Goal: Navigation & Orientation: Find specific page/section

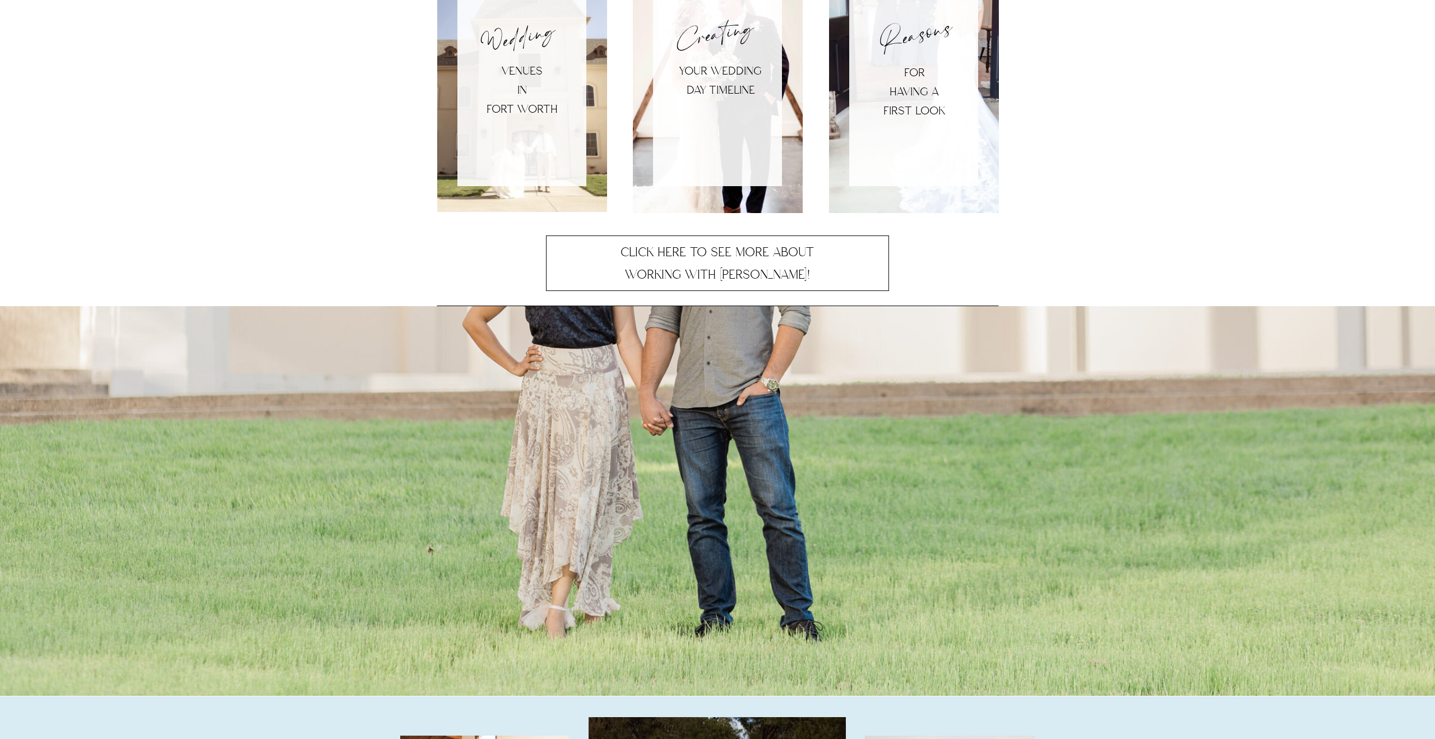
scroll to position [3208, 0]
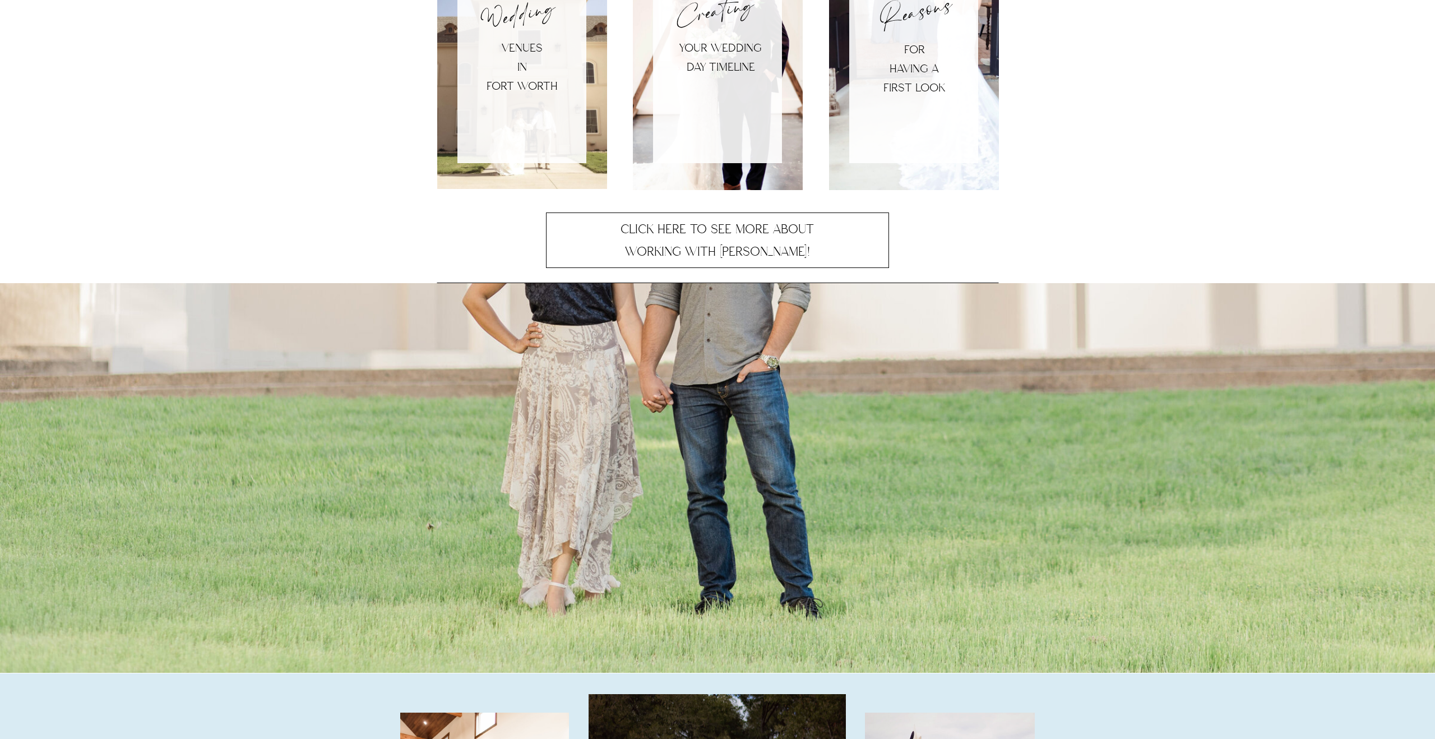
click at [701, 423] on div at bounding box center [717, 478] width 1435 height 390
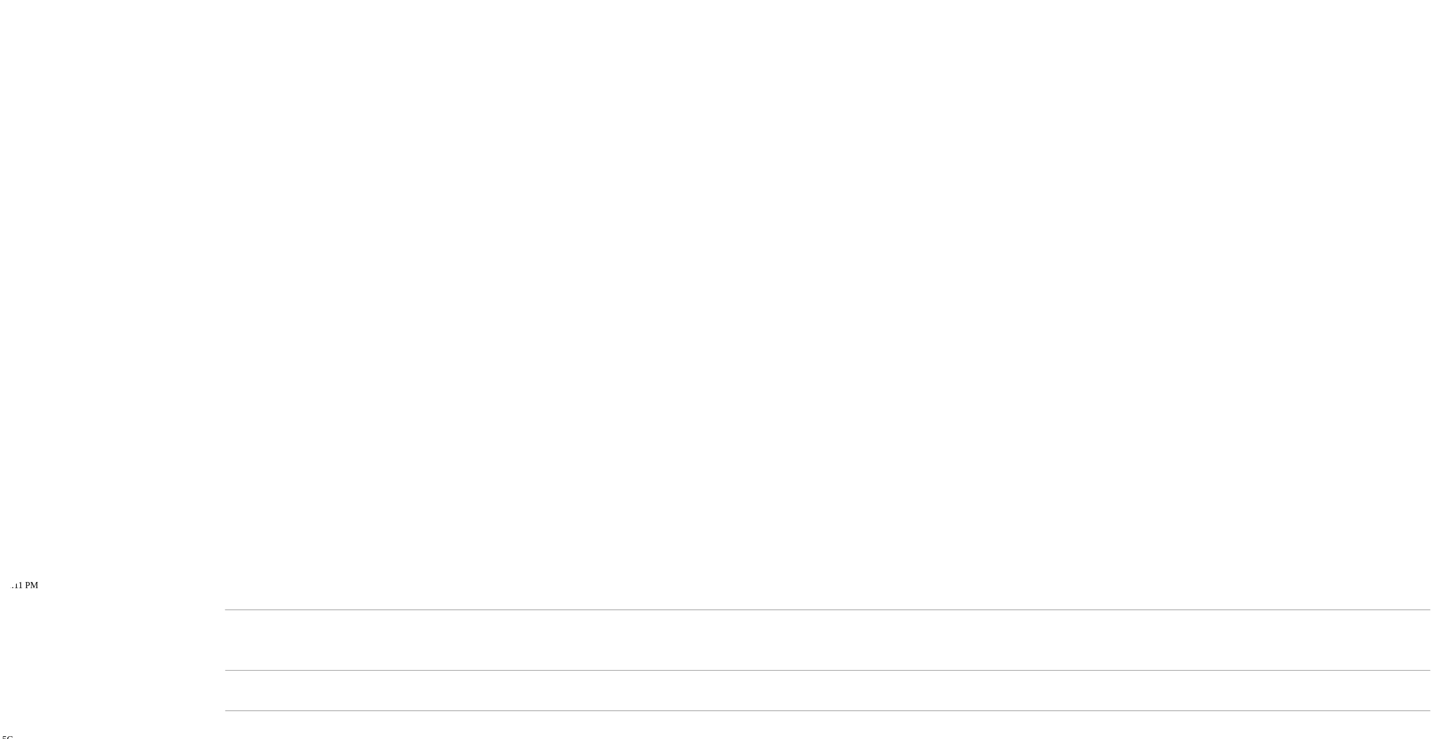
scroll to position [0, 0]
click at [9, 633] on icon "button" at bounding box center [9, 633] width 0 height 0
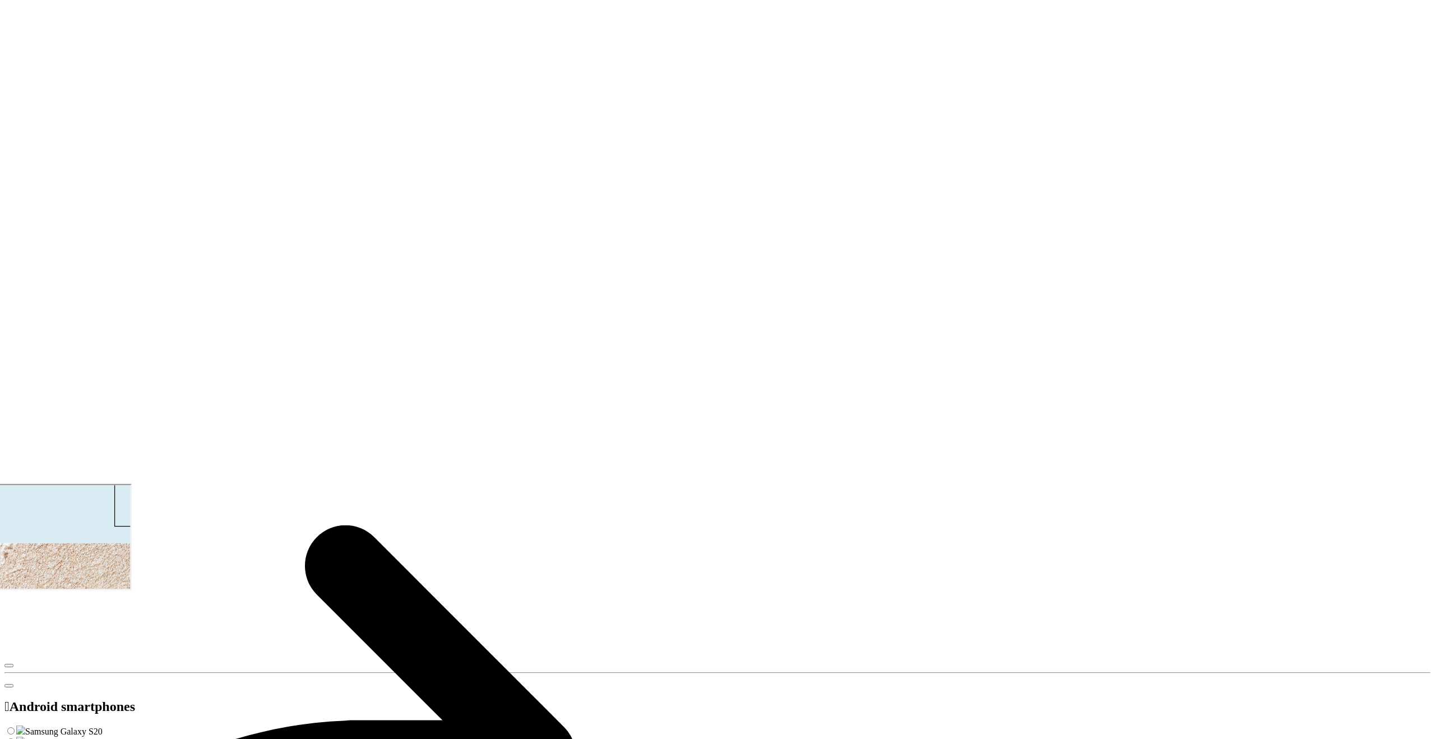
scroll to position [5820, 0]
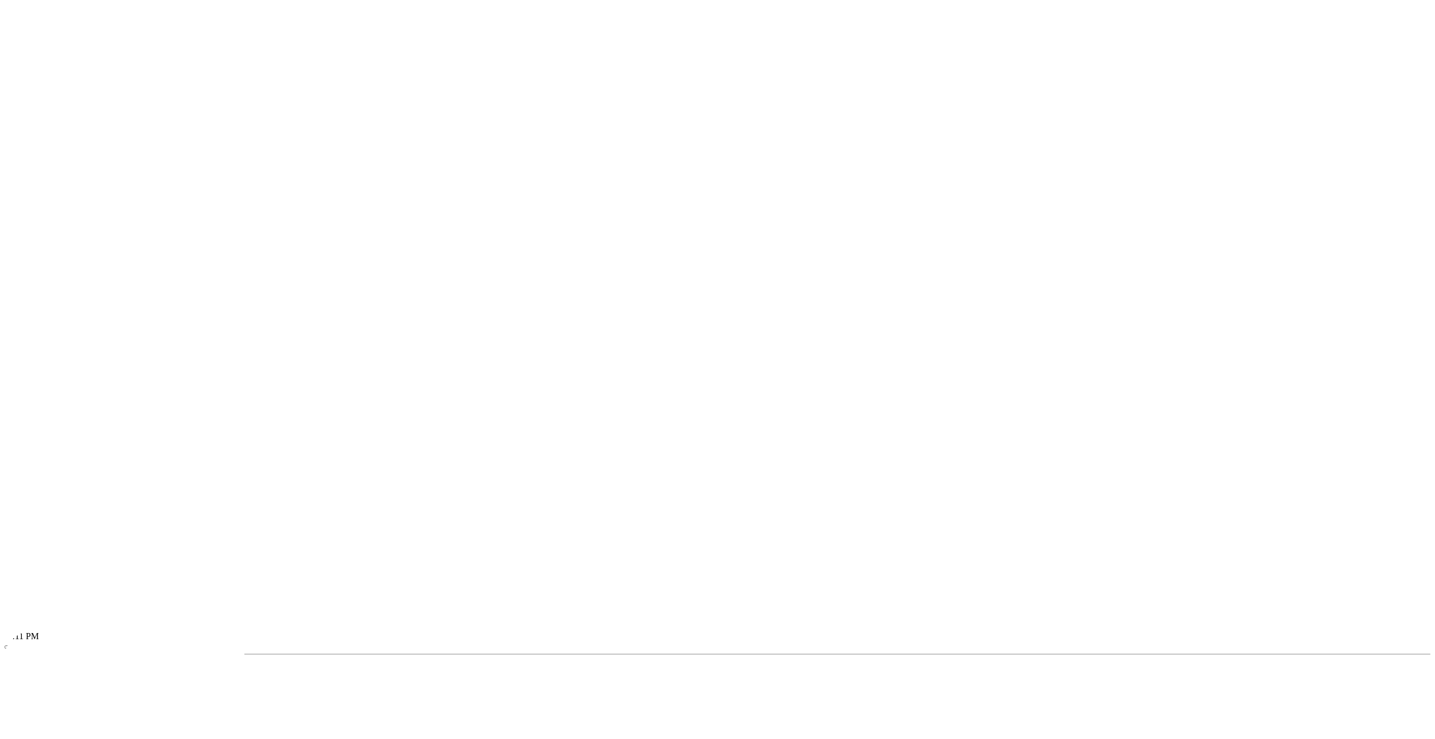
scroll to position [526, 0]
click at [977, 123] on div "12:11 PM 5G This is a fake element. To change the URL just use the Chrome text …" at bounding box center [717, 365] width 1426 height 548
click at [1198, 110] on div "12:11 PM 5G This is a fake element. To change the URL just use the Chrome text …" at bounding box center [717, 365] width 1426 height 548
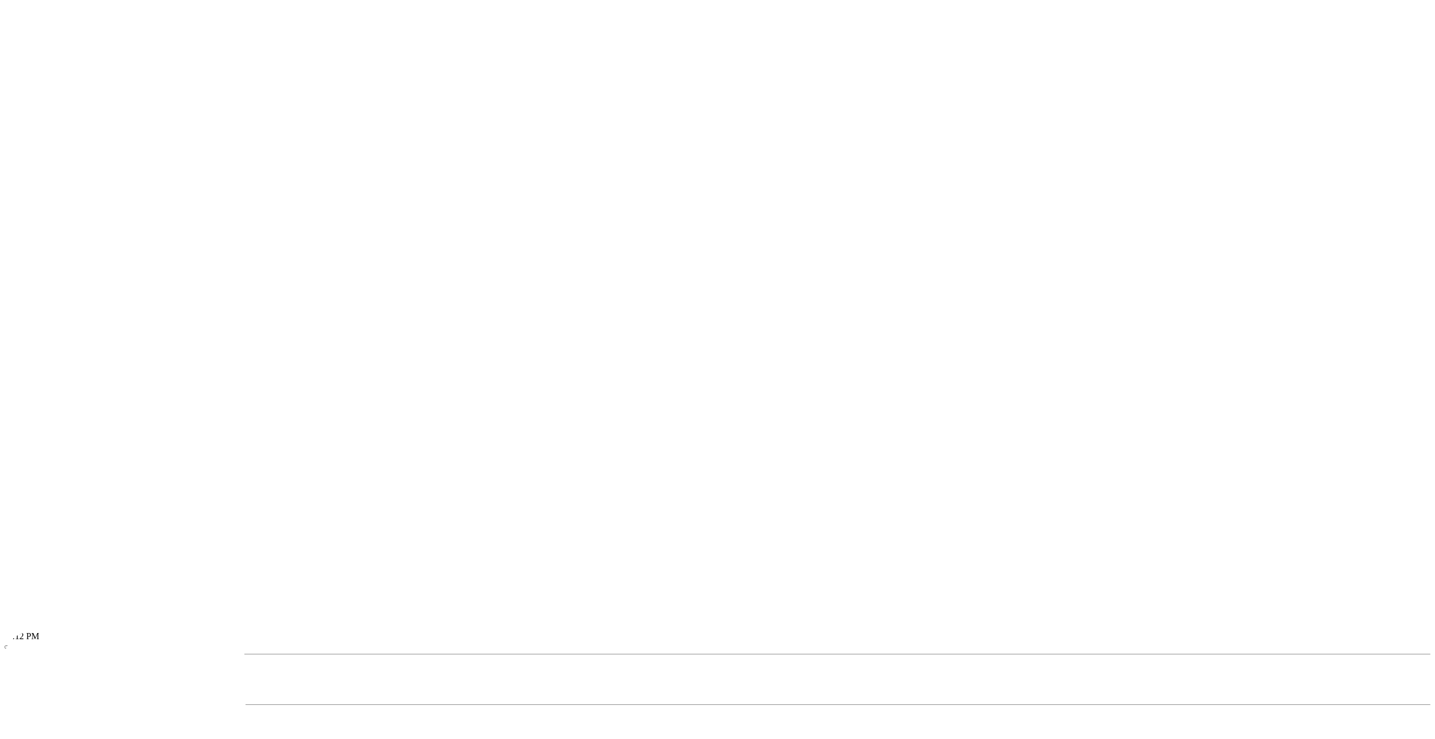
click at [120, 600] on nav "about me" at bounding box center [122, 592] width 118 height 16
click at [211, 549] on icon at bounding box center [206, 537] width 24 height 24
